Goal: Communication & Community: Connect with others

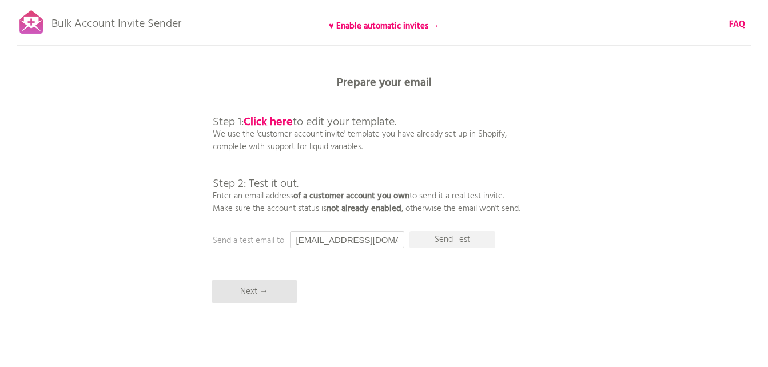
scroll to position [0, 1]
drag, startPoint x: 297, startPoint y: 240, endPoint x: 425, endPoint y: 234, distance: 128.3
click at [425, 0] on div "Prepare your email Step 1: Click here to edit your template. We use the 'custom…" at bounding box center [384, 0] width 768 height 0
paste input "[EMAIL_ADDRESS][DOMAIN_NAME]"
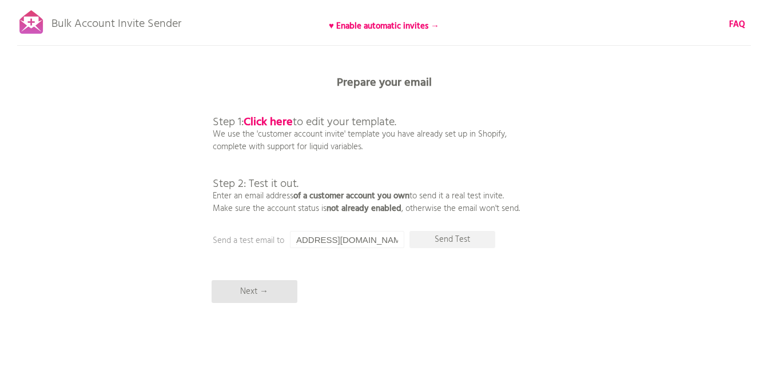
click at [425, 234] on p "Send Test" at bounding box center [453, 239] width 86 height 17
click at [308, 236] on input "[EMAIL_ADDRESS][DOMAIN_NAME]" at bounding box center [347, 239] width 114 height 17
drag, startPoint x: 296, startPoint y: 239, endPoint x: 418, endPoint y: 232, distance: 122.6
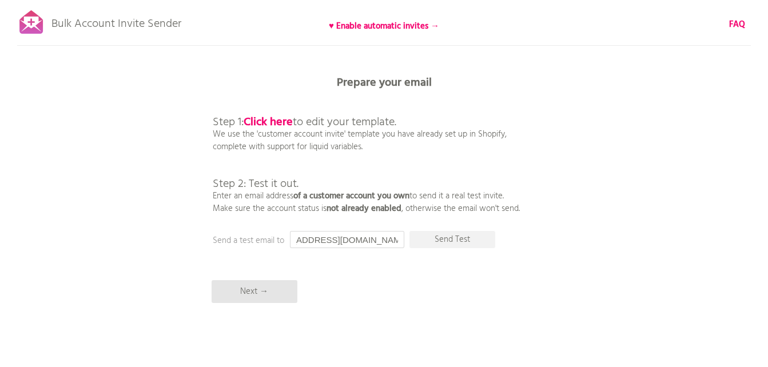
click at [418, 0] on div "Prepare your email Step 1: Click here to edit your template. We use the 'custom…" at bounding box center [384, 0] width 768 height 0
paste input "saffronkitchen47@hot"
click at [451, 242] on p "Send Test" at bounding box center [453, 239] width 86 height 17
click at [371, 241] on input "[EMAIL_ADDRESS][DOMAIN_NAME]" at bounding box center [347, 239] width 114 height 17
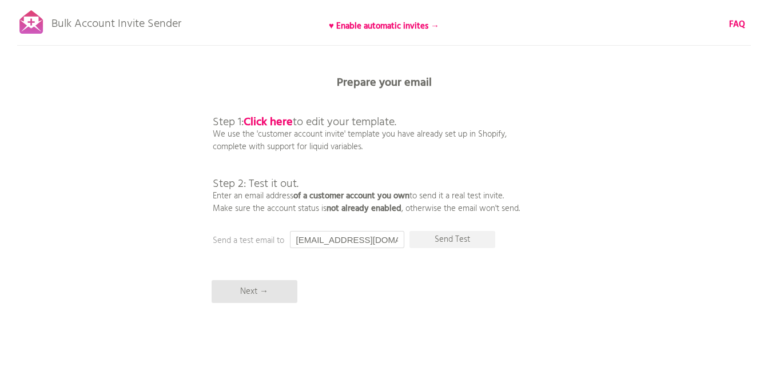
scroll to position [0, 16]
drag, startPoint x: 297, startPoint y: 239, endPoint x: 418, endPoint y: 241, distance: 120.7
click at [418, 0] on div "Prepare your email Step 1: Click here to edit your template. We use the 'custom…" at bounding box center [384, 0] width 768 height 0
paste input "[EMAIL_ADDRESS]"
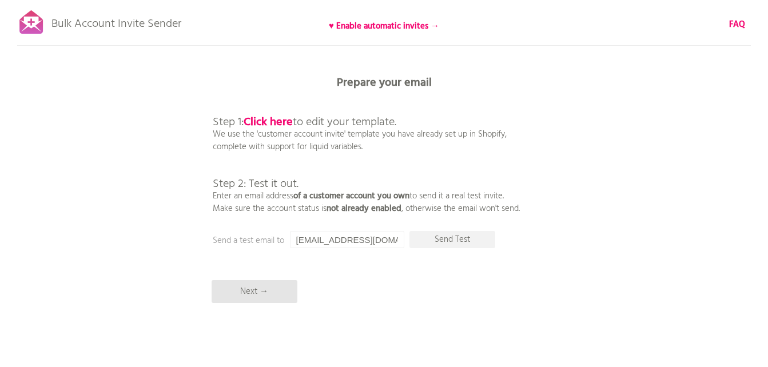
click at [438, 237] on p "Send Test" at bounding box center [453, 239] width 86 height 17
click at [360, 243] on input "[EMAIL_ADDRESS][DOMAIN_NAME]" at bounding box center [347, 239] width 114 height 17
click at [344, 243] on input "[EMAIL_ADDRESS][DOMAIN_NAME]" at bounding box center [347, 239] width 114 height 17
drag, startPoint x: 294, startPoint y: 240, endPoint x: 400, endPoint y: 240, distance: 105.8
click at [400, 240] on input "[EMAIL_ADDRESS][DOMAIN_NAME]" at bounding box center [347, 239] width 114 height 17
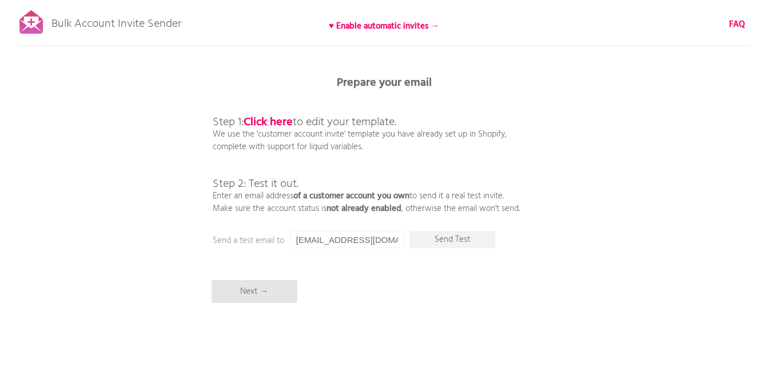
click at [444, 238] on p "Send Test" at bounding box center [453, 239] width 86 height 17
click at [377, 237] on input "[EMAIL_ADDRESS][DOMAIN_NAME]" at bounding box center [347, 239] width 114 height 17
drag, startPoint x: 295, startPoint y: 239, endPoint x: 403, endPoint y: 249, distance: 108.7
click at [403, 249] on div "Bulk Account Invite Sender ♥ Enable automatic invites → FAQ Synced all customer…" at bounding box center [384, 200] width 768 height 400
paste input "[EMAIL_ADDRESS]"
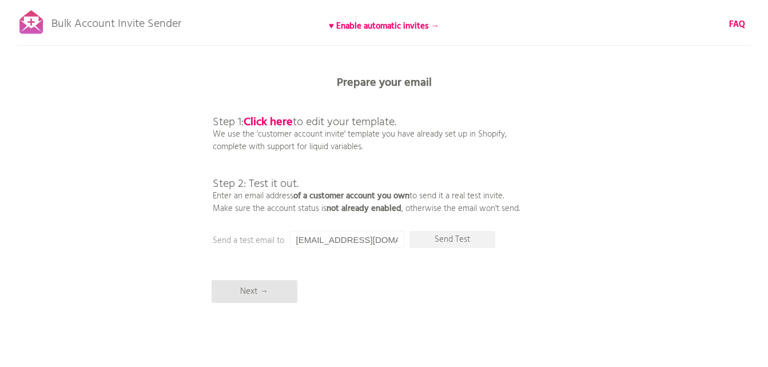
scroll to position [0, 33]
click at [454, 240] on p "Send Test" at bounding box center [453, 239] width 86 height 17
click at [333, 229] on div "Bulk Account Invite Sender ♥ Enable automatic invites → FAQ Synced all customer…" at bounding box center [384, 200] width 768 height 400
click at [301, 237] on input "[EMAIL_ADDRESS][DOMAIN_NAME]" at bounding box center [347, 239] width 114 height 17
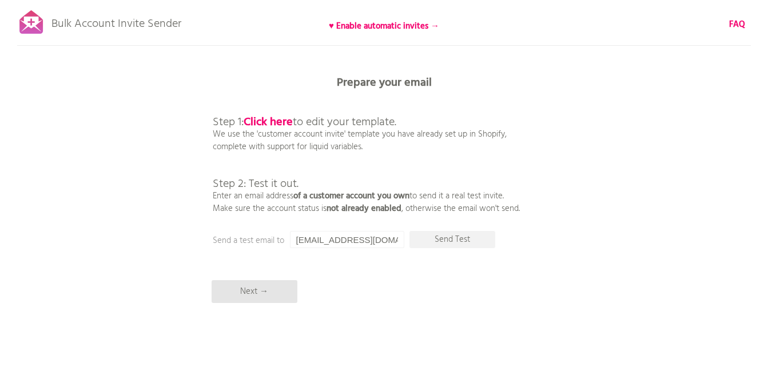
scroll to position [0, 33]
drag, startPoint x: 295, startPoint y: 240, endPoint x: 429, endPoint y: 239, distance: 133.9
click at [429, 0] on div "Prepare your email Step 1: Click here to edit your template. We use the 'custom…" at bounding box center [384, 0] width 768 height 0
paste input "saffronkitchen47@hot"
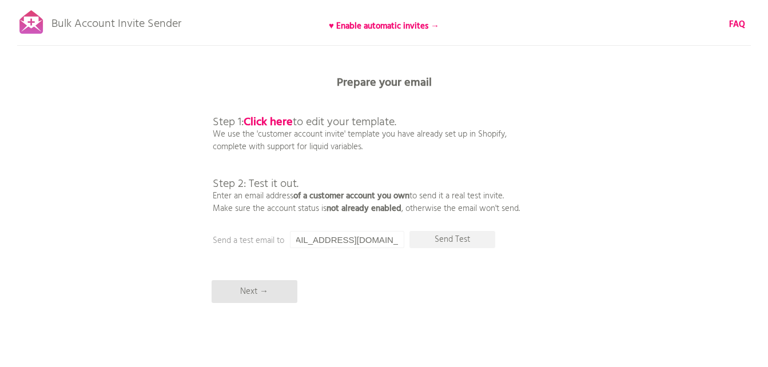
click at [452, 238] on p "Send Test" at bounding box center [453, 239] width 86 height 17
click at [299, 233] on input "[EMAIL_ADDRESS][DOMAIN_NAME]" at bounding box center [347, 239] width 114 height 17
drag, startPoint x: 296, startPoint y: 237, endPoint x: 438, endPoint y: 233, distance: 142.5
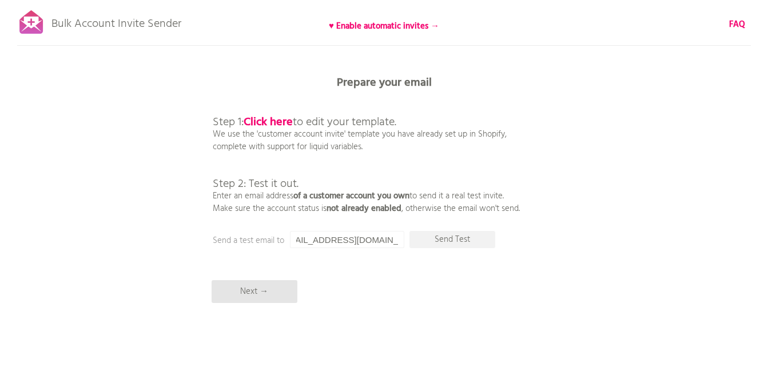
click at [438, 0] on div "Prepare your email Step 1: Click here to edit your template. We use the 'custom…" at bounding box center [384, 0] width 768 height 0
paste input "[EMAIL_ADDRESS]"
click at [434, 240] on p "Send Test" at bounding box center [453, 239] width 86 height 17
click at [335, 244] on input "[EMAIL_ADDRESS][DOMAIN_NAME]" at bounding box center [347, 239] width 114 height 17
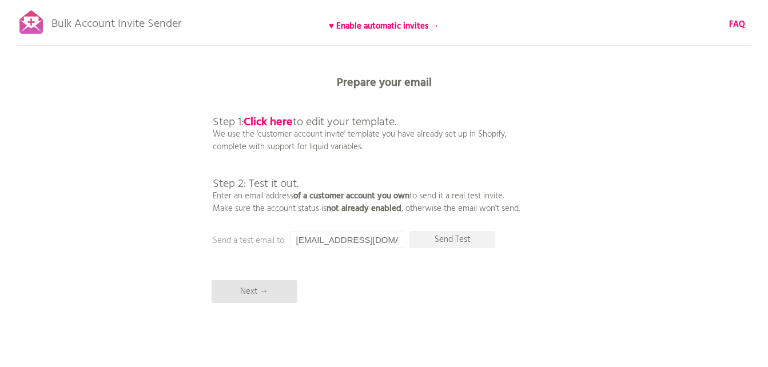
drag, startPoint x: 292, startPoint y: 240, endPoint x: 419, endPoint y: 249, distance: 126.7
click at [419, 249] on div "Bulk Account Invite Sender ♥ Enable automatic invites → FAQ Synced all customer…" at bounding box center [384, 200] width 768 height 400
paste input "[EMAIL_ADDRESS][DOMAIN_NAME]"
type input "[PERSON_NAME][EMAIL_ADDRESS][DOMAIN_NAME]"
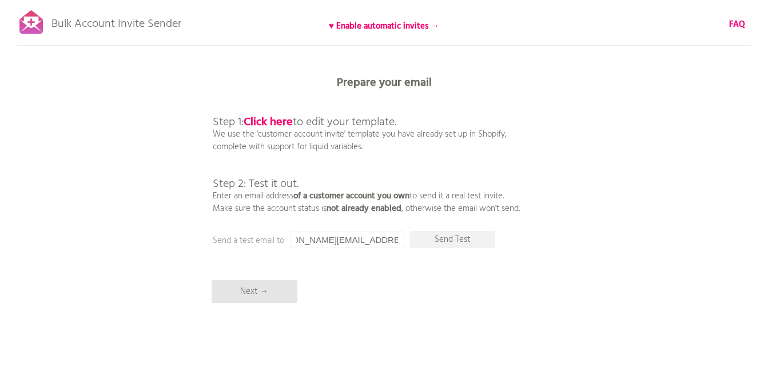
click at [439, 240] on p "Send Test" at bounding box center [453, 239] width 86 height 17
